Goal: Task Accomplishment & Management: Use online tool/utility

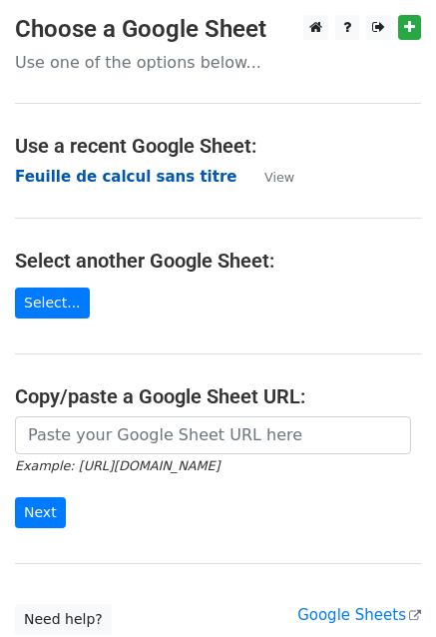
click at [109, 172] on strong "Feuille de calcul sans titre" at bounding box center [126, 177] width 222 height 18
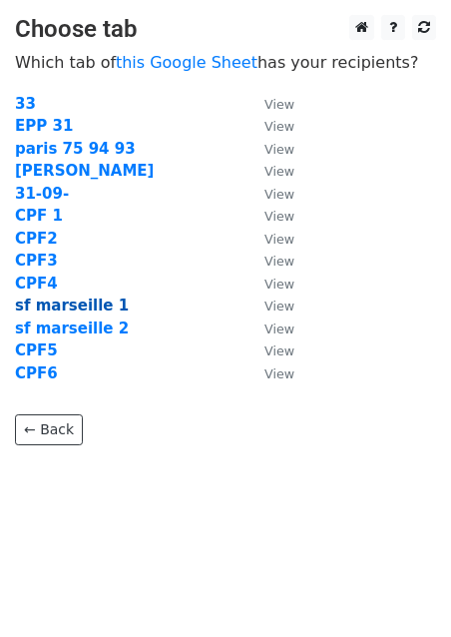
click at [40, 300] on strong "sf marseille 1" at bounding box center [72, 305] width 114 height 18
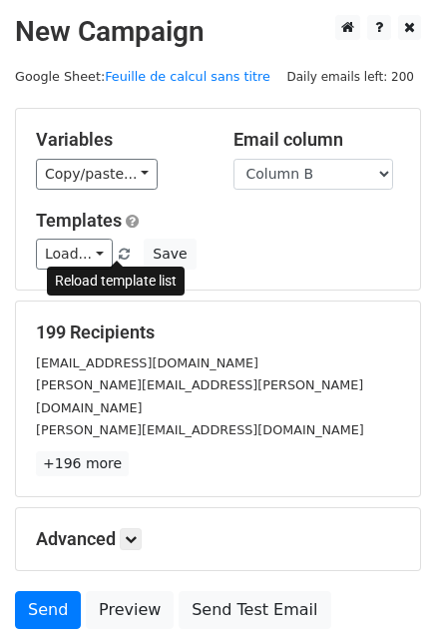
click at [119, 255] on span at bounding box center [124, 255] width 11 height 13
click at [119, 256] on span at bounding box center [124, 255] width 11 height 13
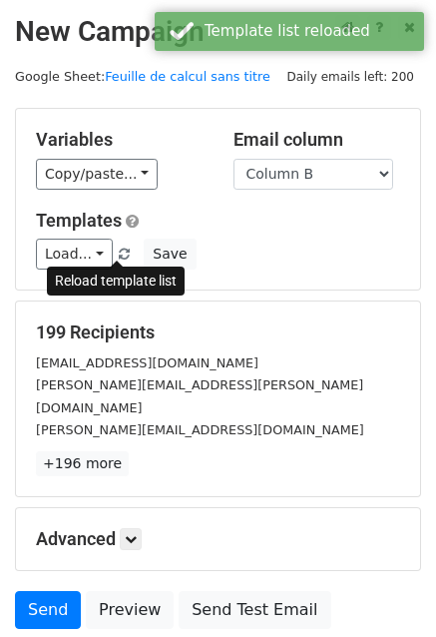
click at [119, 256] on span at bounding box center [124, 255] width 11 height 13
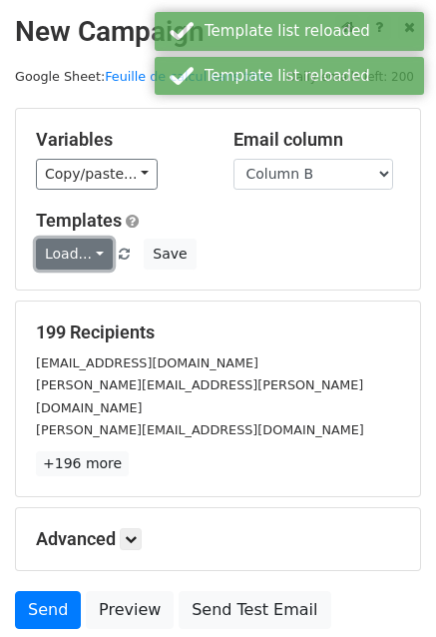
click at [83, 255] on link "Load..." at bounding box center [74, 254] width 77 height 31
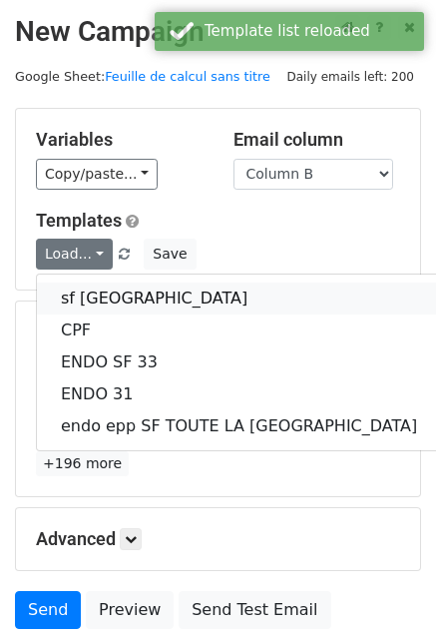
click at [79, 292] on link "sf [GEOGRAPHIC_DATA]" at bounding box center [239, 298] width 404 height 32
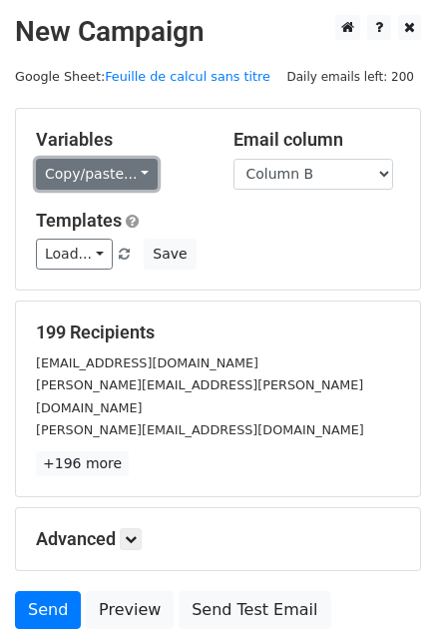
click at [102, 172] on link "Copy/paste..." at bounding box center [97, 174] width 122 height 31
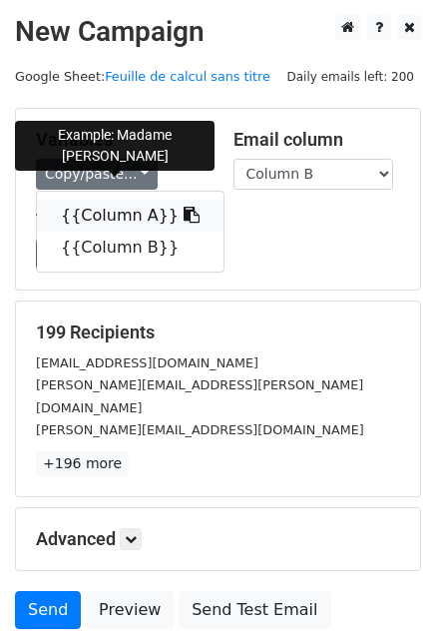
click at [111, 218] on link "{{Column A}}" at bounding box center [130, 216] width 187 height 32
